Goal: Obtain resource: Obtain resource

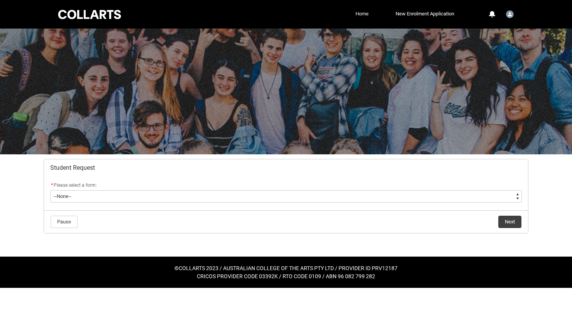
click at [364, 12] on link "Home" at bounding box center [362, 14] width 17 height 12
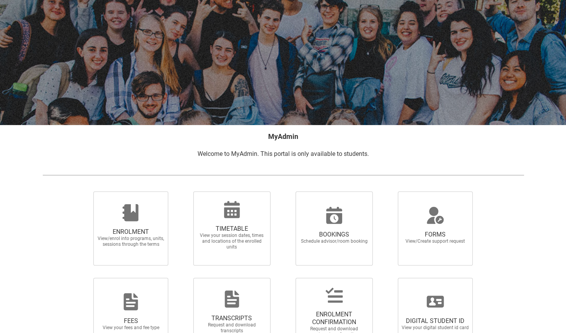
scroll to position [85, 0]
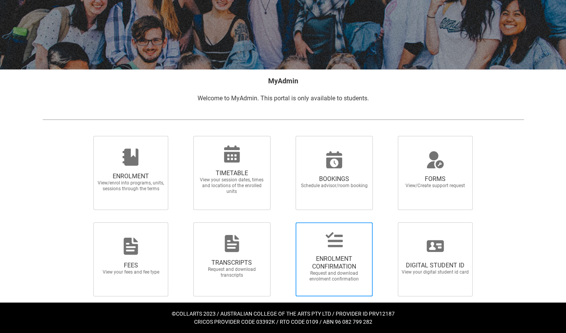
click at [350, 272] on span "Request and download enrolment confirmation" at bounding box center [334, 277] width 68 height 12
click at [286, 222] on input "ENROLMENT CONFIRMATION Request and download enrolment confirmation" at bounding box center [286, 222] width 0 height 0
radio input "true"
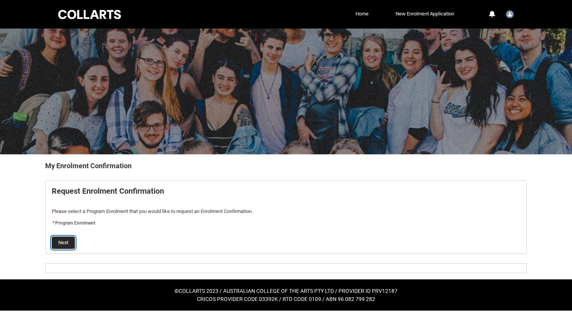
click at [74, 243] on button "Next" at bounding box center [63, 243] width 23 height 12
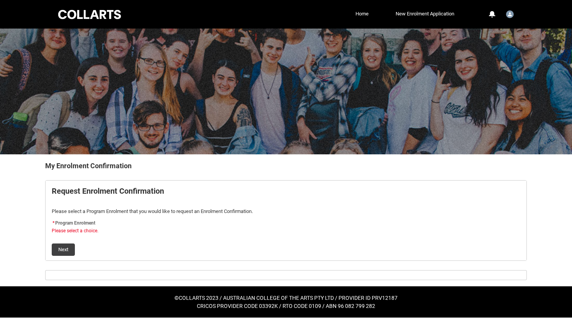
click at [78, 225] on span "Program Enrolment" at bounding box center [75, 222] width 40 height 5
click at [367, 13] on link "Home" at bounding box center [362, 14] width 17 height 12
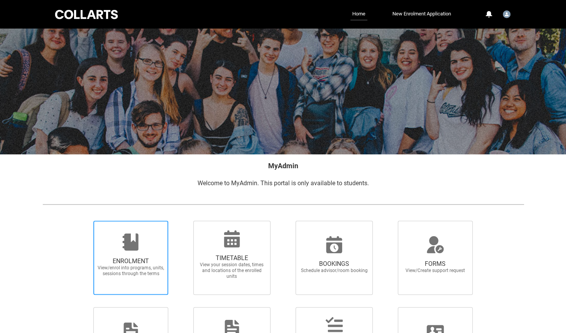
click at [144, 268] on span "View/enrol into programs, units, sessions through the terms" at bounding box center [131, 271] width 68 height 12
click at [84, 221] on input "ENROLMENT View/enrol into programs, units, sessions through the terms" at bounding box center [84, 220] width 0 height 0
radio input "true"
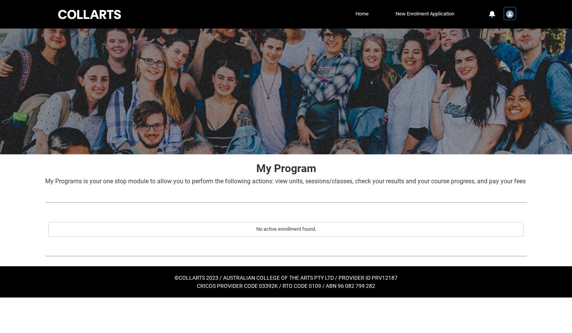
click at [508, 11] on img "User Profile Student.emarsha.20230125" at bounding box center [510, 14] width 8 height 8
click at [498, 29] on link "Profile" at bounding box center [497, 32] width 36 height 13
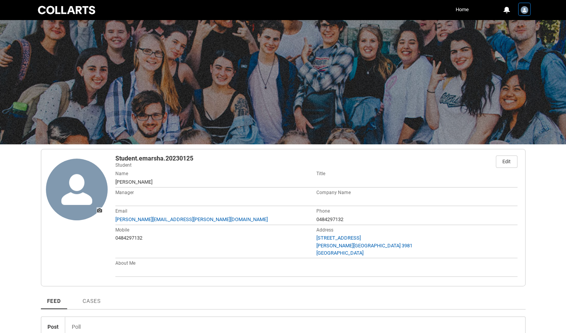
click at [521, 8] on img "User Profile Student.emarsha.20230125" at bounding box center [525, 10] width 8 height 8
click at [462, 8] on link "Home" at bounding box center [462, 10] width 17 height 12
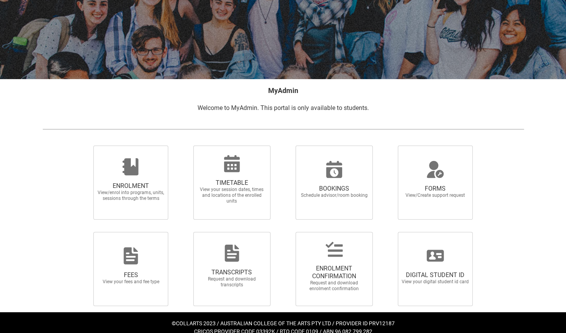
scroll to position [85, 0]
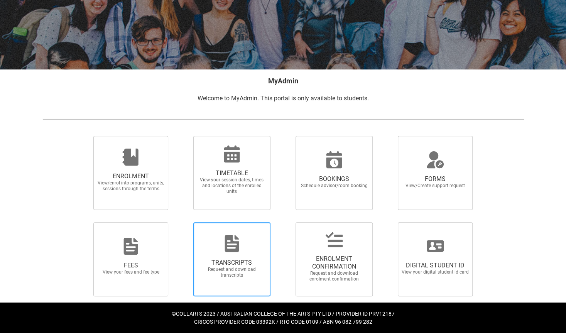
click at [222, 272] on span "Request and download transcripts" at bounding box center [232, 273] width 68 height 12
click at [184, 222] on input "TRANSCRIPTS Request and download transcripts" at bounding box center [183, 222] width 0 height 0
radio input "true"
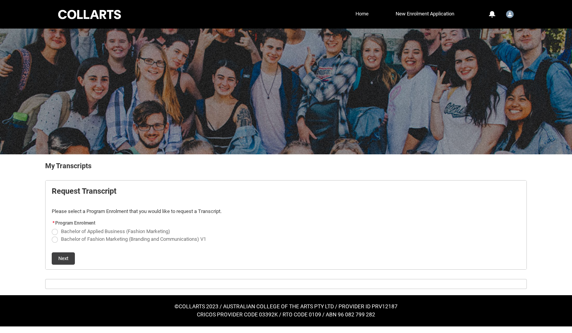
click at [364, 12] on link "Home" at bounding box center [362, 14] width 17 height 12
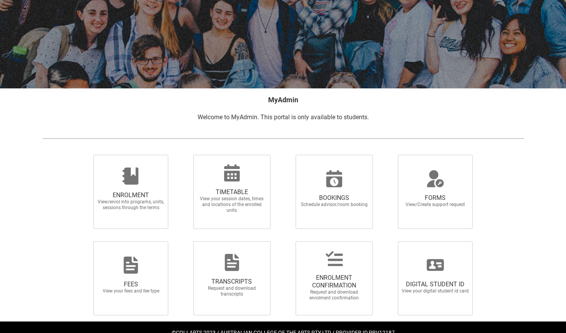
scroll to position [85, 0]
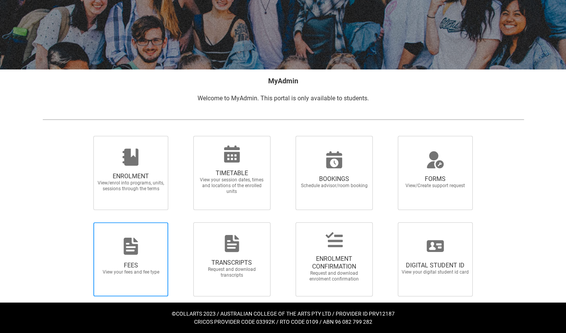
click at [155, 244] on div at bounding box center [131, 246] width 74 height 19
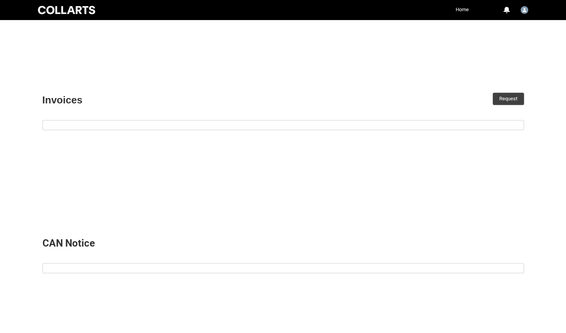
scroll to position [171, 0]
click at [386, 127] on div at bounding box center [283, 126] width 481 height 5
